Goal: Find specific page/section: Find specific page/section

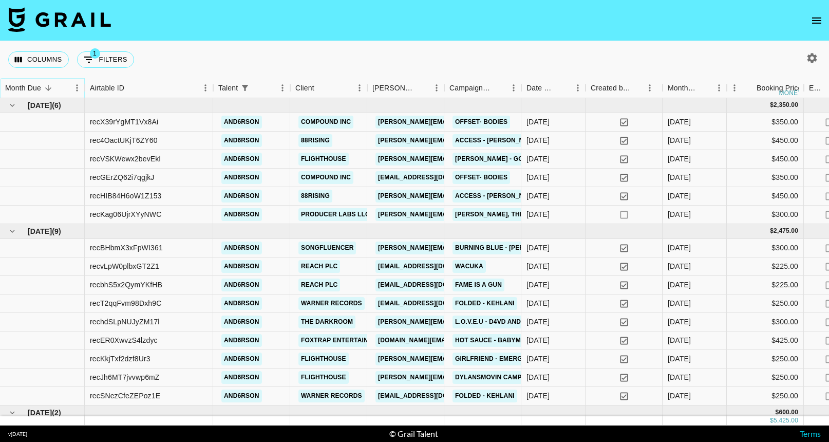
click at [53, 84] on button "Sort" at bounding box center [48, 88] width 14 height 14
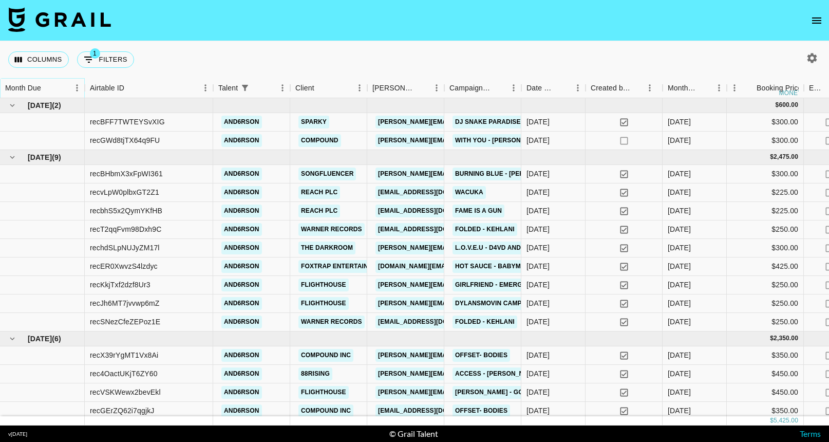
click at [53, 84] on button "Sort" at bounding box center [48, 88] width 14 height 14
click at [44, 88] on icon "Sort" at bounding box center [48, 87] width 9 height 9
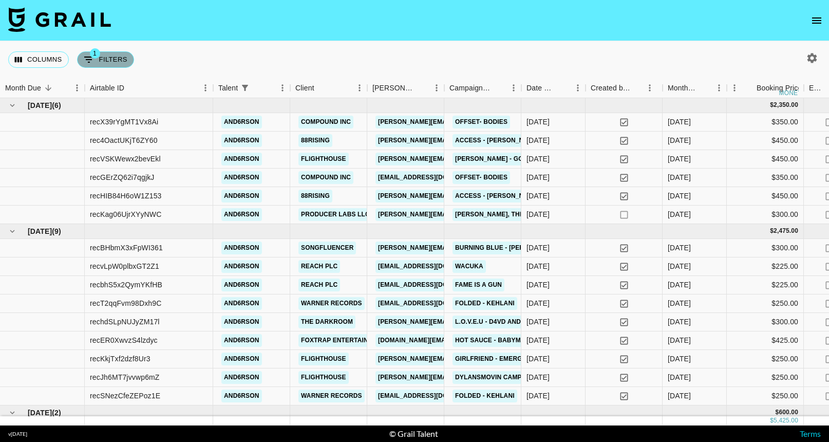
click at [108, 61] on button "1 Filters" at bounding box center [105, 59] width 57 height 16
select select "talentName"
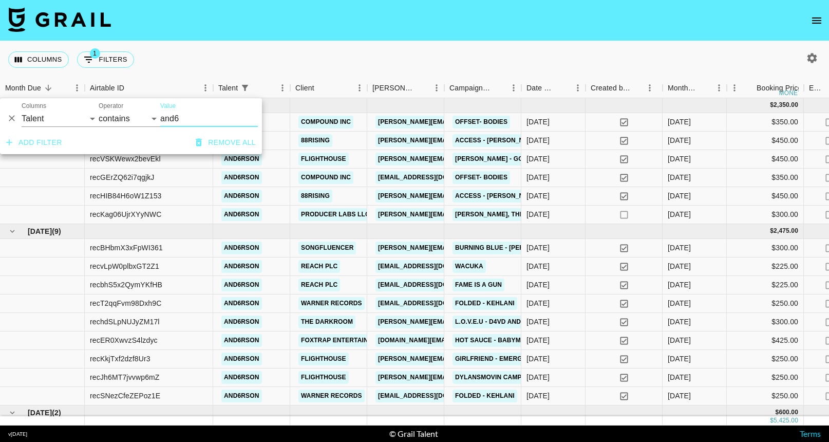
click at [13, 117] on icon "Delete" at bounding box center [12, 119] width 6 height 6
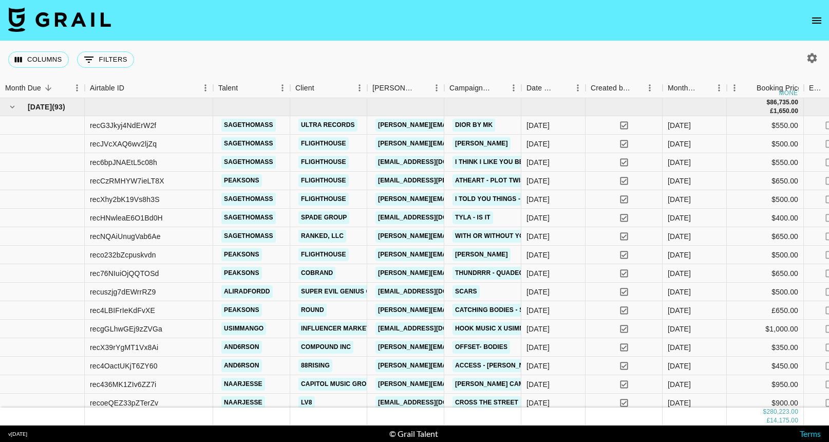
click at [264, 32] on nav at bounding box center [414, 20] width 829 height 41
click at [819, 23] on icon "open drawer" at bounding box center [816, 20] width 9 height 6
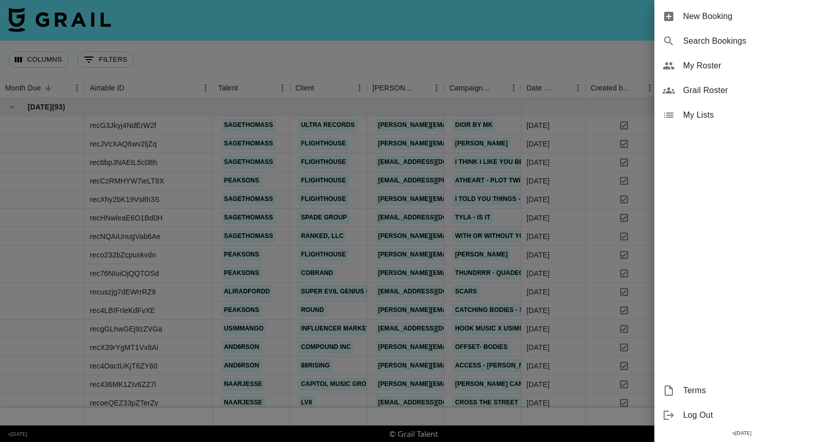
click at [746, 44] on span "Search Bookings" at bounding box center [752, 41] width 138 height 12
select select "id"
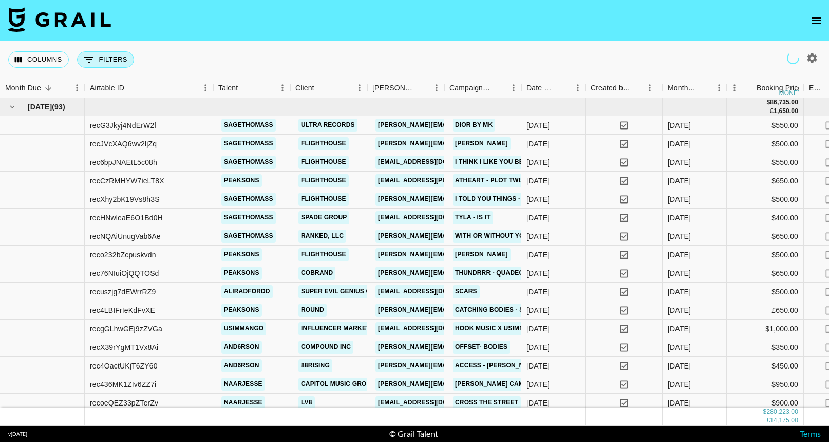
click at [90, 61] on icon "Show filters" at bounding box center [89, 59] width 12 height 12
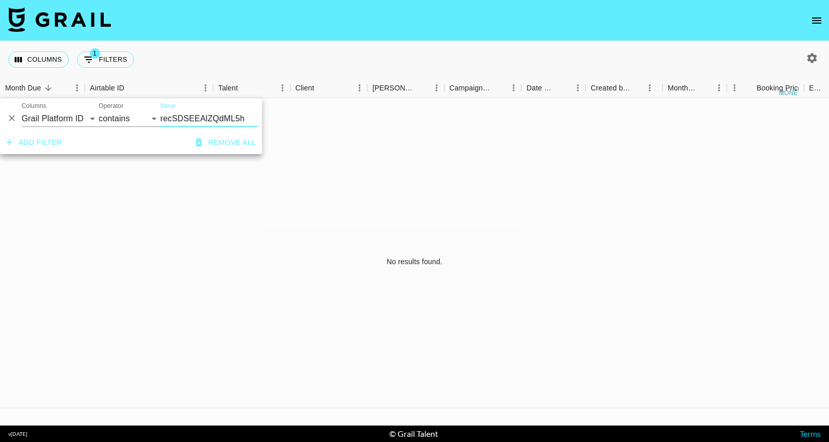
type input "recSDSEEAlZQdML5h"
select select "airtableId"
click at [218, 181] on div "No results found." at bounding box center [414, 261] width 829 height 327
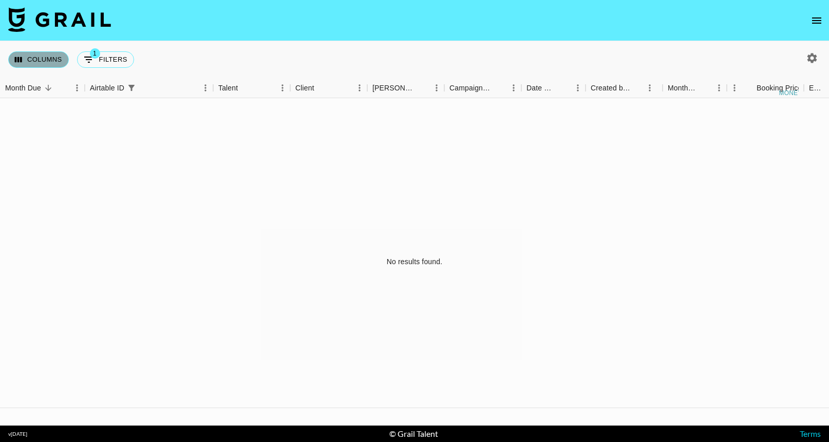
click at [67, 62] on button "Columns" at bounding box center [38, 59] width 61 height 16
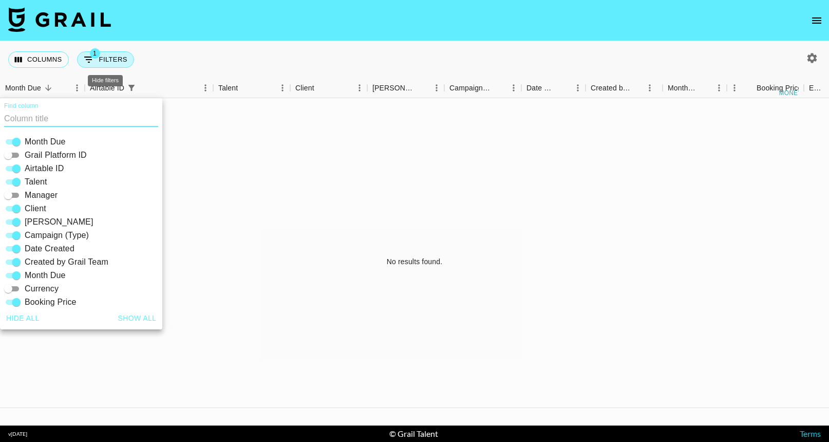
click at [97, 59] on button "1 Filters" at bounding box center [105, 59] width 57 height 16
select select "airtableId"
